Goal: Find specific page/section: Find specific page/section

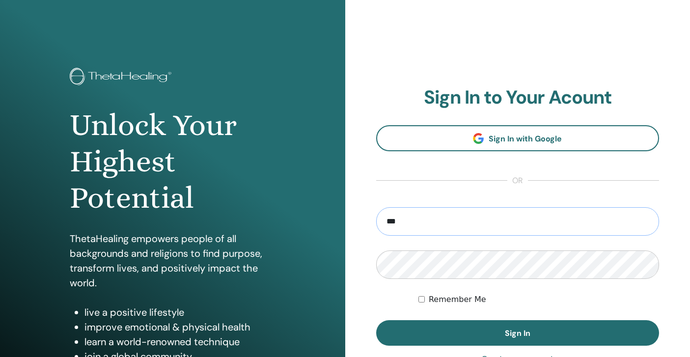
type input "**********"
click at [376, 320] on button "Sign In" at bounding box center [517, 333] width 283 height 26
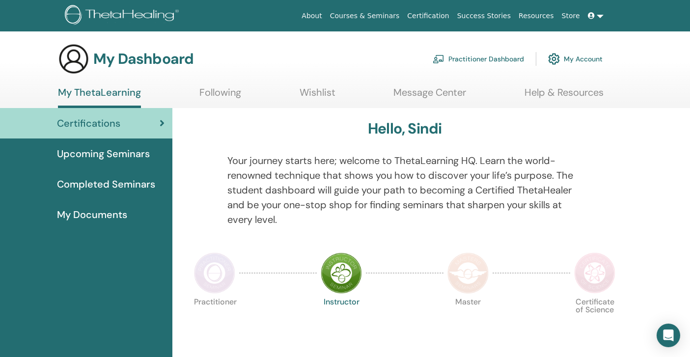
click at [94, 186] on span "Completed Seminars" at bounding box center [106, 184] width 98 height 15
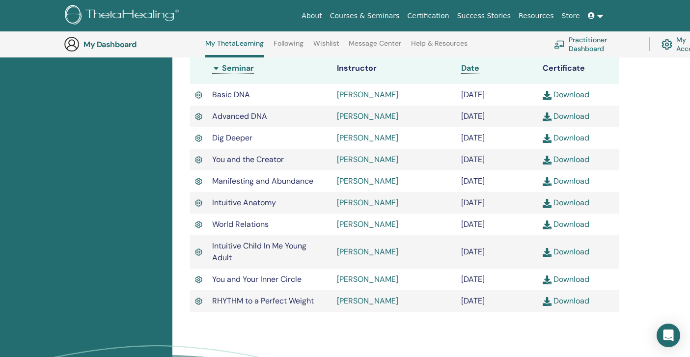
scroll to position [269, 0]
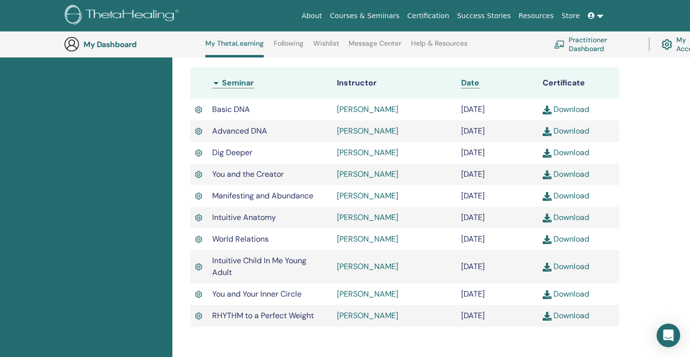
click at [378, 112] on link "[PERSON_NAME]" at bounding box center [367, 109] width 61 height 10
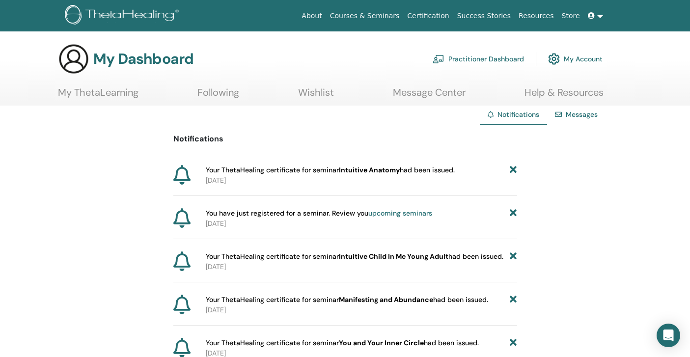
click at [444, 15] on link "Certification" at bounding box center [428, 16] width 50 height 18
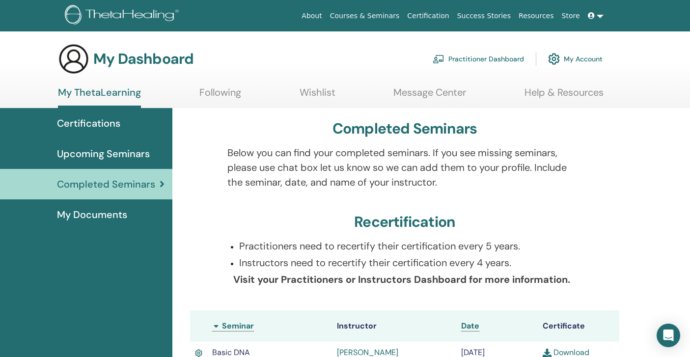
click at [217, 94] on link "Following" at bounding box center [220, 95] width 42 height 19
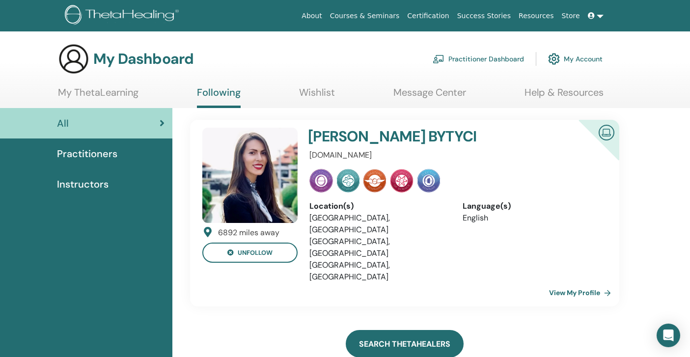
click at [405, 330] on link "Search ThetaHealers" at bounding box center [405, 343] width 118 height 27
